Goal: Understand process/instructions: Learn about a topic

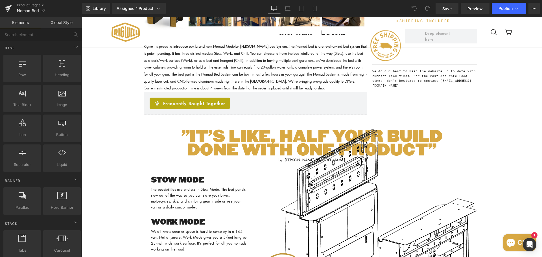
scroll to position [621, 0]
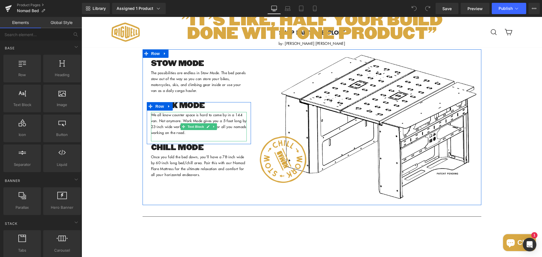
click at [165, 129] on p "We all know counter space is hard to come by in a 144 van. Not anymore. Work Mo…" at bounding box center [199, 123] width 96 height 23
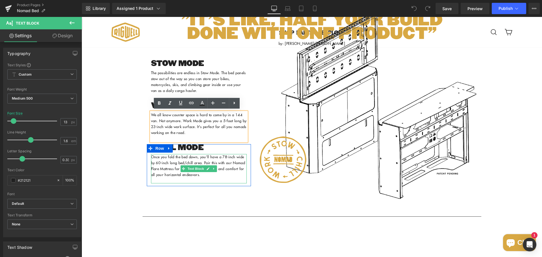
click at [166, 158] on p "Once you fold the bed down, you'll have a 78-inch wide by 60-inch long bed/chil…" at bounding box center [199, 165] width 96 height 23
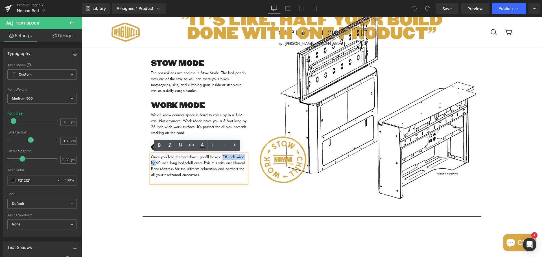
drag, startPoint x: 221, startPoint y: 157, endPoint x: 154, endPoint y: 160, distance: 67.8
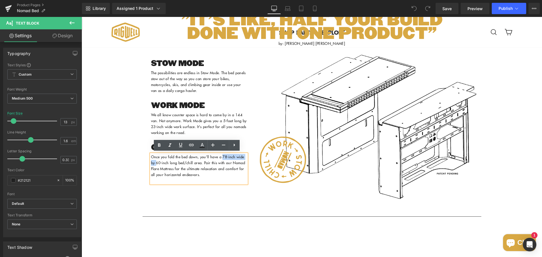
click at [154, 160] on p "Once you fold the bed down, you'll have a 78-inch wide by 60-inch long bed/chil…" at bounding box center [199, 165] width 96 height 23
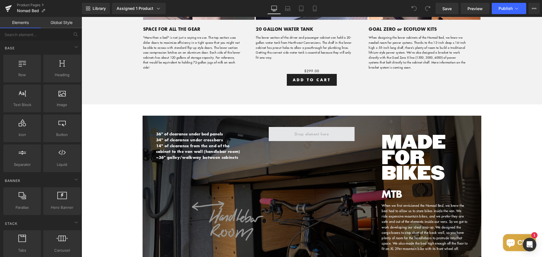
scroll to position [1157, 0]
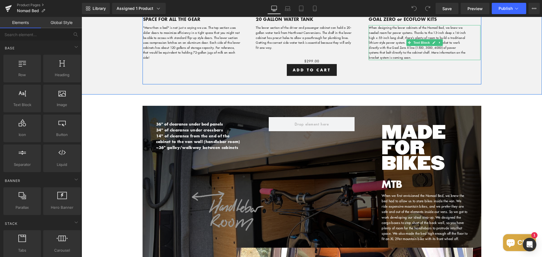
click at [410, 50] on p "When designing the lower cabinets of the Nomad Bed, we knew we needed room for …" at bounding box center [418, 42] width 98 height 35
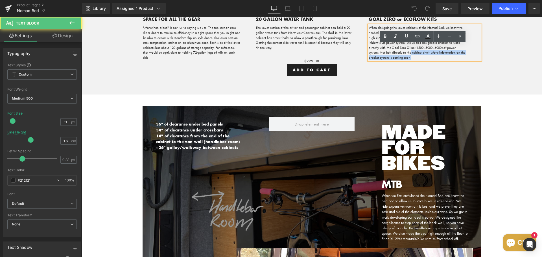
drag, startPoint x: 445, startPoint y: 55, endPoint x: 435, endPoint y: 51, distance: 10.5
click at [435, 51] on p "When designing the lower cabinets of the Nomad Bed, we knew we needed room for …" at bounding box center [418, 42] width 98 height 35
click at [403, 45] on p "When designing the lower cabinets of the Nomad Bed, we knew we needed room for …" at bounding box center [418, 42] width 98 height 35
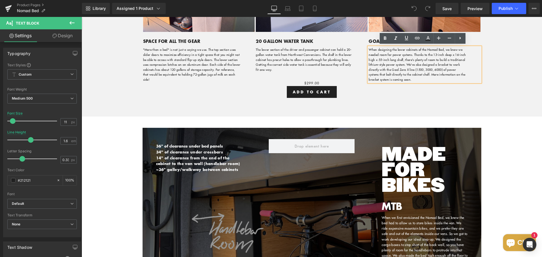
scroll to position [1129, 0]
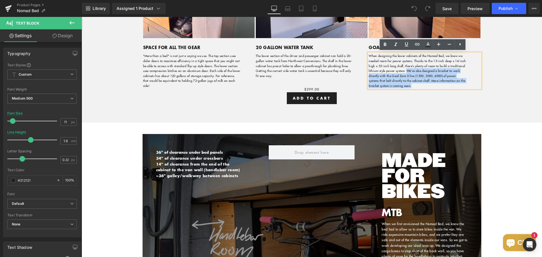
drag, startPoint x: 423, startPoint y: 69, endPoint x: 445, endPoint y: 82, distance: 25.6
click at [445, 82] on p "When designing the lower cabinets of the Nomad Bed, we knew we needed room for …" at bounding box center [418, 70] width 98 height 35
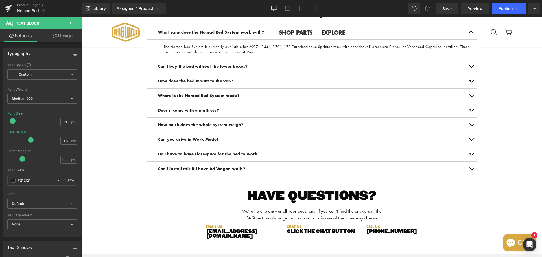
scroll to position [2173, 0]
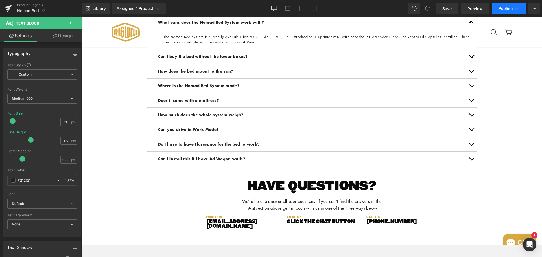
click at [504, 10] on span "Publish" at bounding box center [505, 8] width 14 height 5
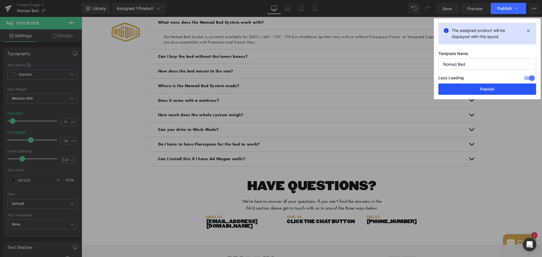
click at [483, 89] on button "Publish" at bounding box center [487, 89] width 98 height 11
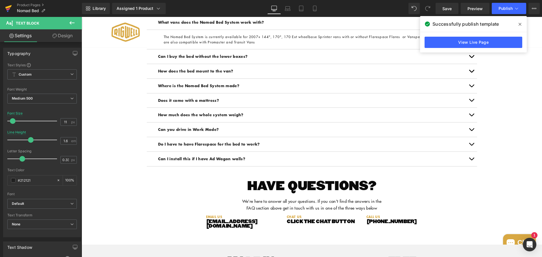
click at [7, 4] on icon at bounding box center [8, 8] width 7 height 14
